Goal: Task Accomplishment & Management: Complete application form

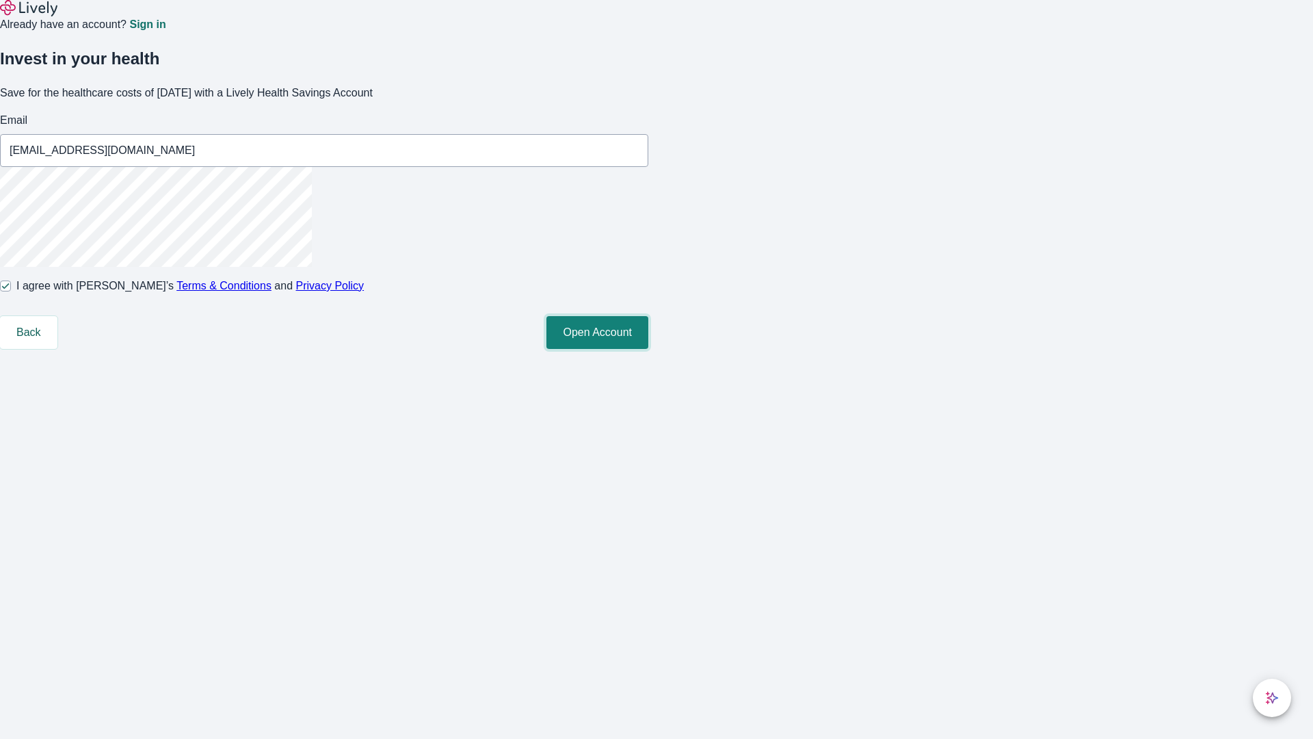
click at [648, 349] on button "Open Account" at bounding box center [597, 332] width 102 height 33
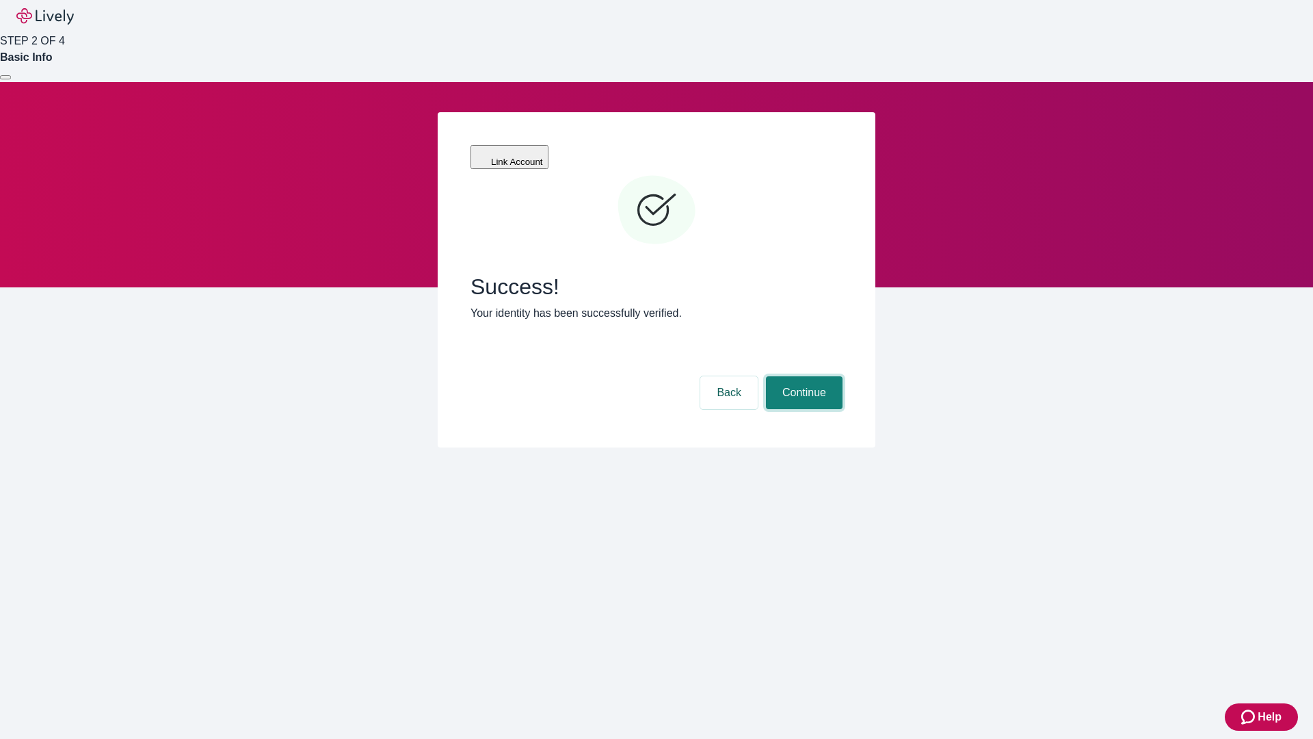
click at [802, 376] on button "Continue" at bounding box center [804, 392] width 77 height 33
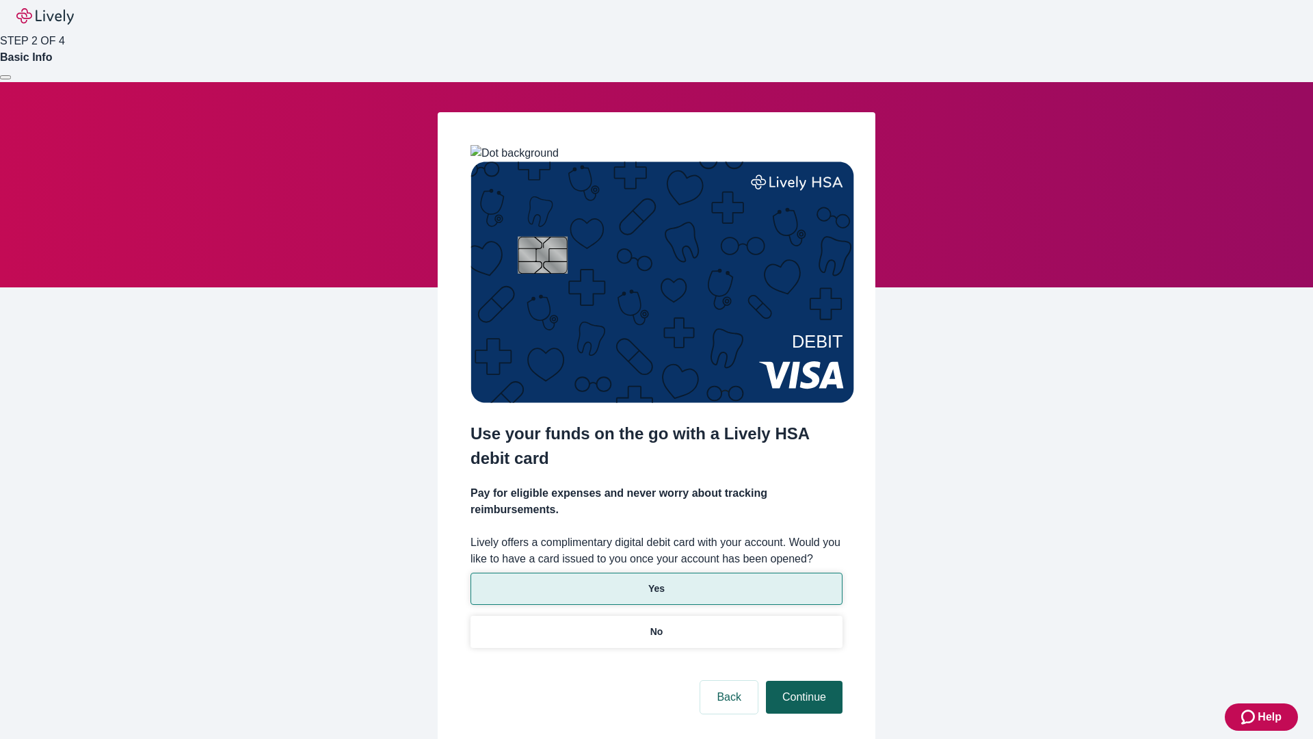
click at [656, 624] on p "No" at bounding box center [656, 631] width 13 height 14
click at [802, 681] on button "Continue" at bounding box center [804, 697] width 77 height 33
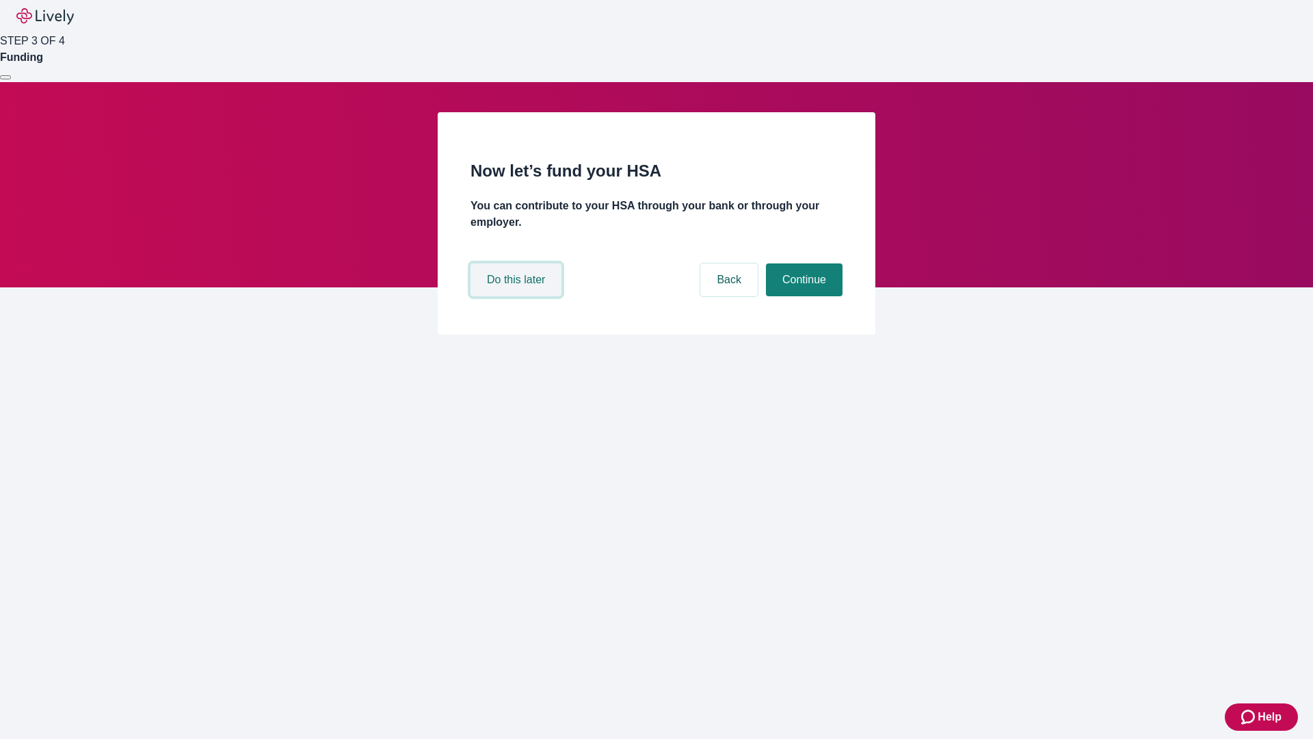
click at [518, 296] on button "Do this later" at bounding box center [516, 279] width 91 height 33
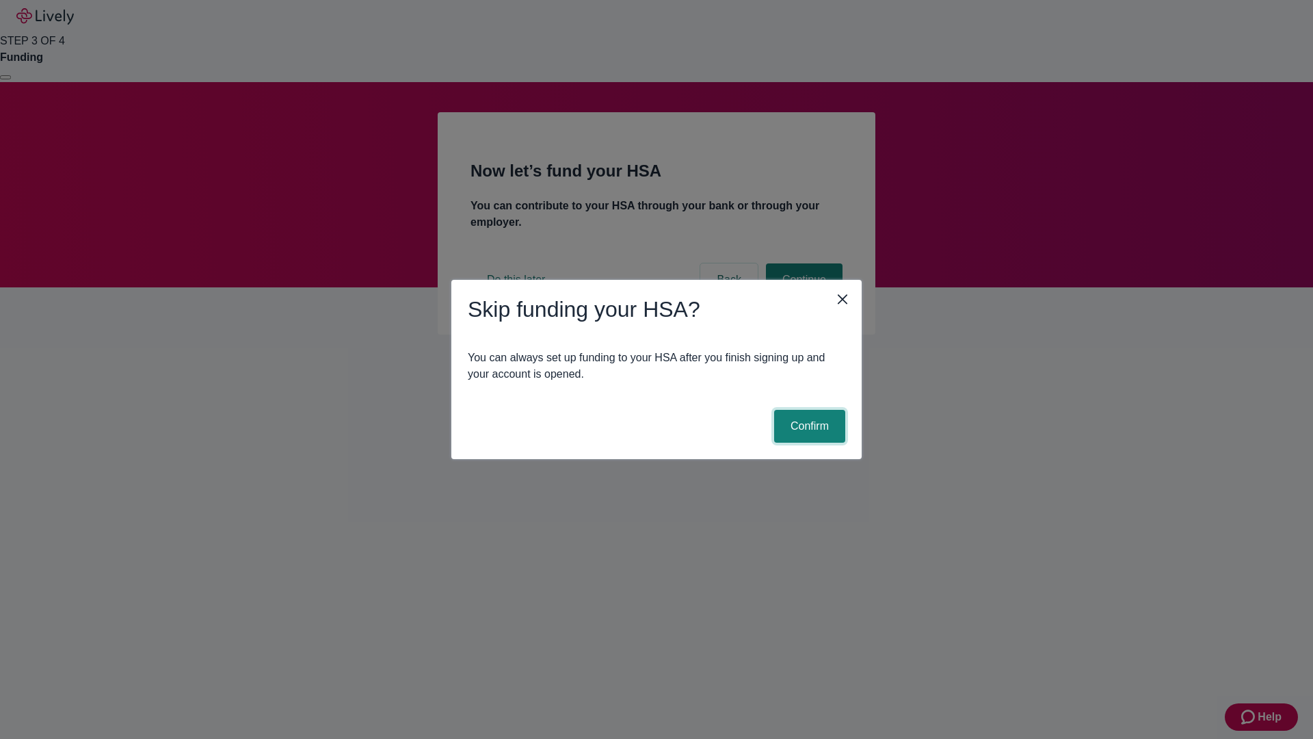
click at [808, 426] on button "Confirm" at bounding box center [809, 426] width 71 height 33
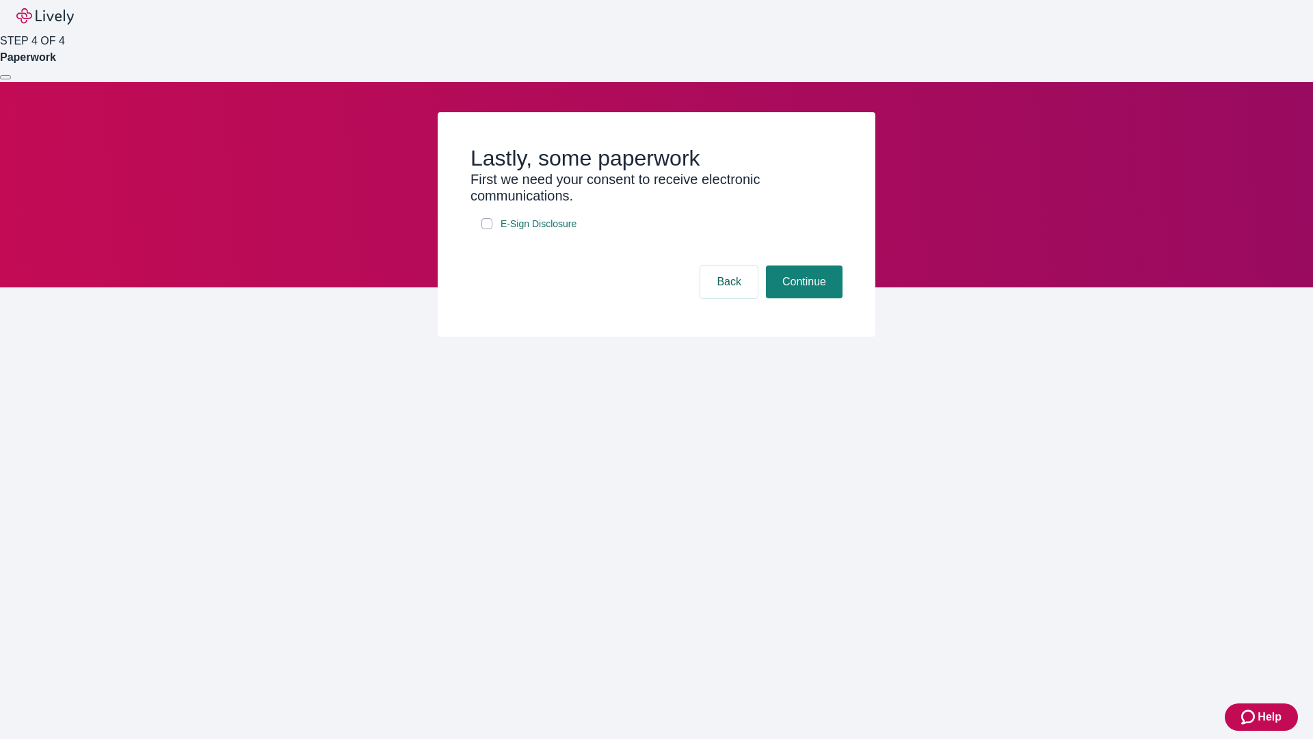
click at [487, 229] on input "E-Sign Disclosure" at bounding box center [487, 223] width 11 height 11
checkbox input "true"
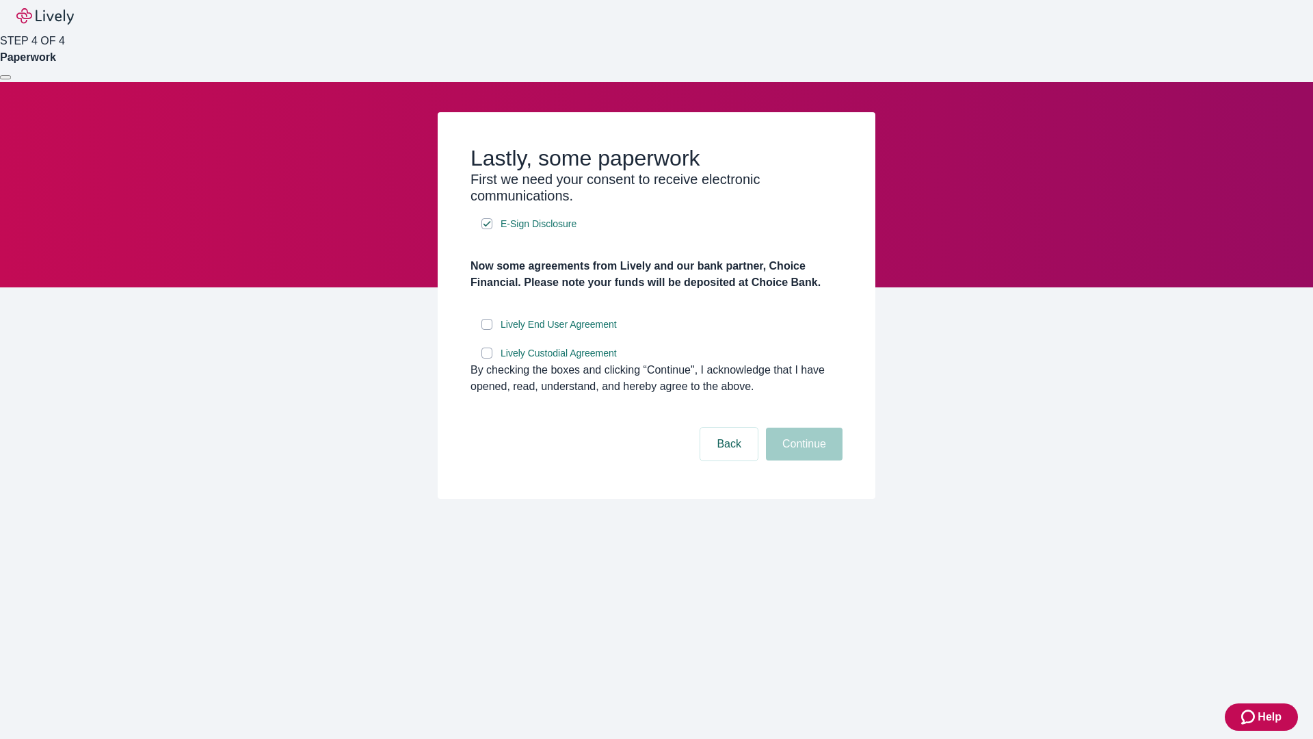
click at [487, 330] on input "Lively End User Agreement" at bounding box center [487, 324] width 11 height 11
checkbox input "true"
click at [487, 358] on input "Lively Custodial Agreement" at bounding box center [487, 352] width 11 height 11
checkbox input "true"
click at [802, 460] on button "Continue" at bounding box center [804, 443] width 77 height 33
